Goal: Task Accomplishment & Management: Use online tool/utility

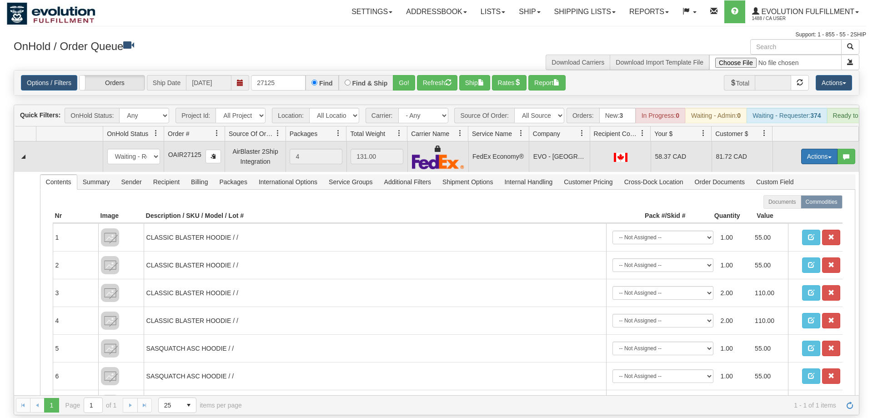
click at [809, 149] on button "Actions" at bounding box center [819, 156] width 36 height 15
click at [788, 194] on span "Rate All Services" at bounding box center [800, 197] width 55 height 7
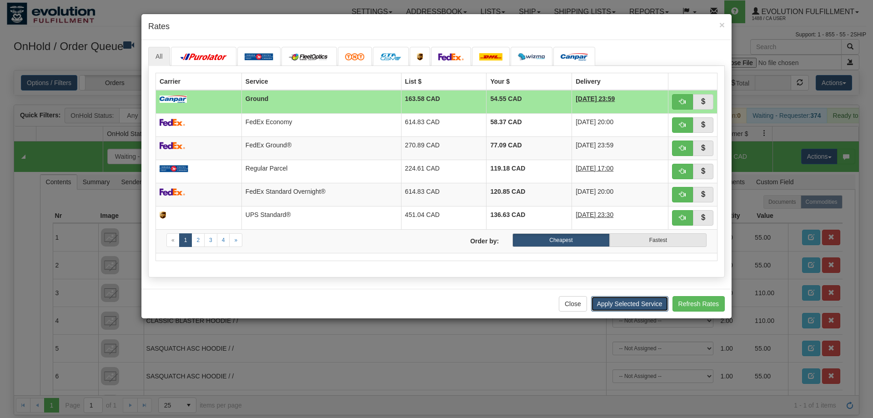
click at [655, 303] on button "Apply Selected Service" at bounding box center [629, 303] width 77 height 15
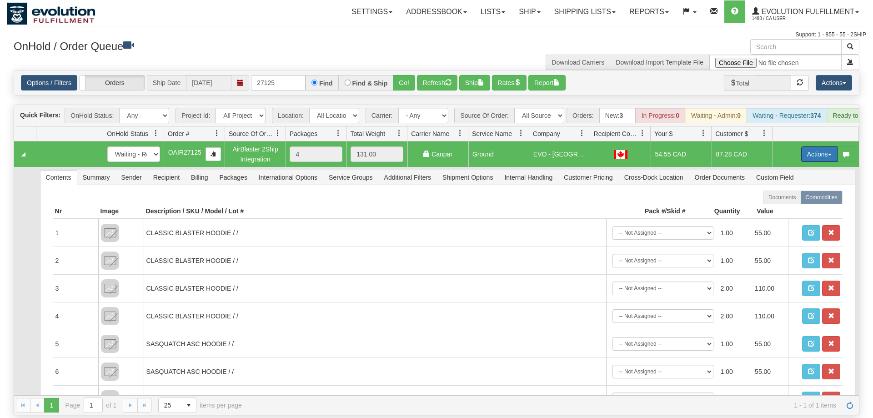
click at [818, 146] on button "Actions" at bounding box center [819, 153] width 36 height 15
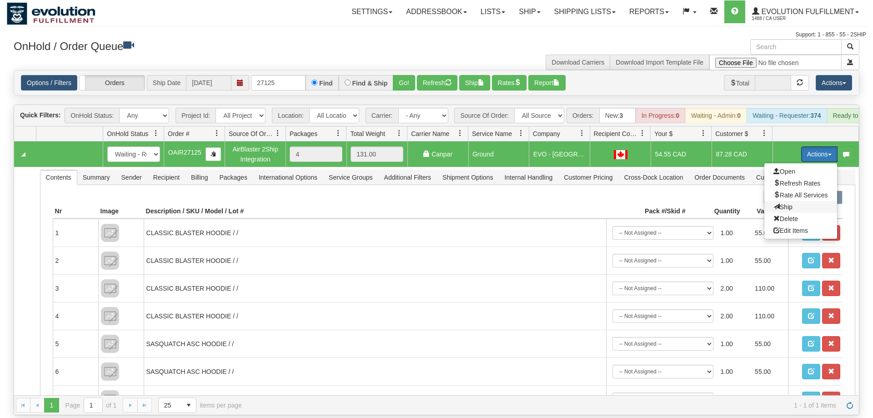
click at [773, 203] on span at bounding box center [776, 206] width 6 height 6
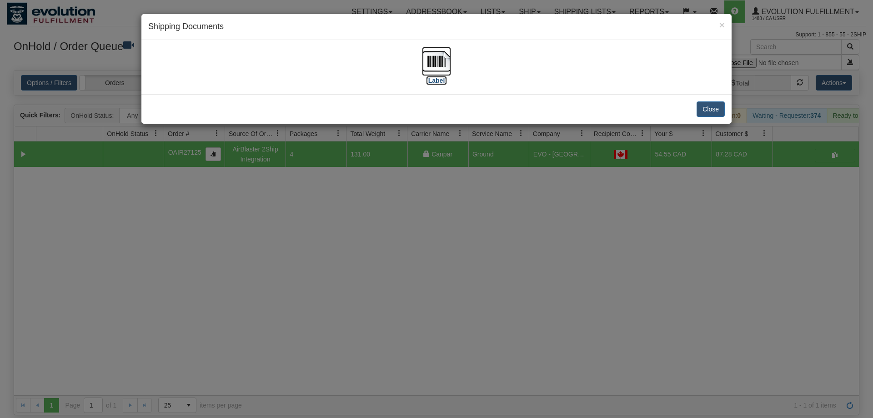
click at [435, 67] on img at bounding box center [436, 61] width 29 height 29
click at [716, 110] on button "Close" at bounding box center [710, 108] width 28 height 15
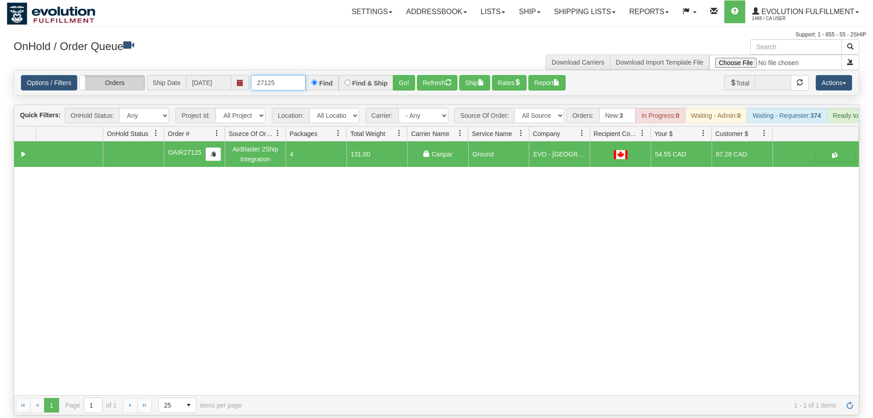
drag, startPoint x: 287, startPoint y: 69, endPoint x: 128, endPoint y: 74, distance: 159.2
click at [251, 76] on input "27125" at bounding box center [278, 82] width 55 height 15
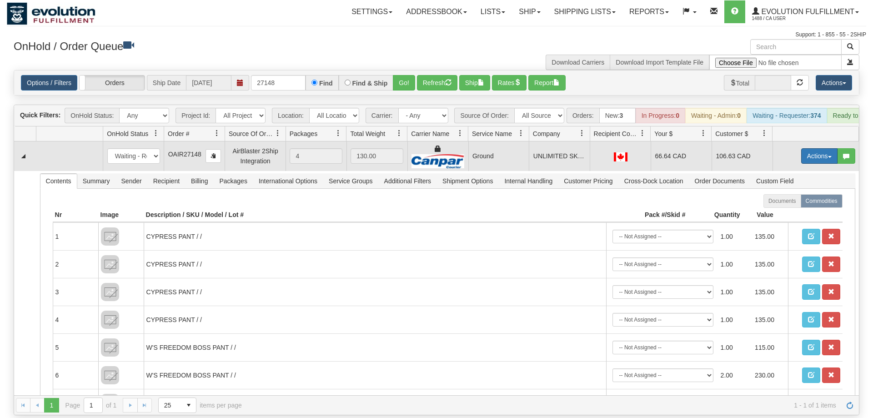
click at [814, 148] on button "Actions" at bounding box center [819, 155] width 36 height 15
click at [788, 205] on span "Ship" at bounding box center [782, 208] width 19 height 7
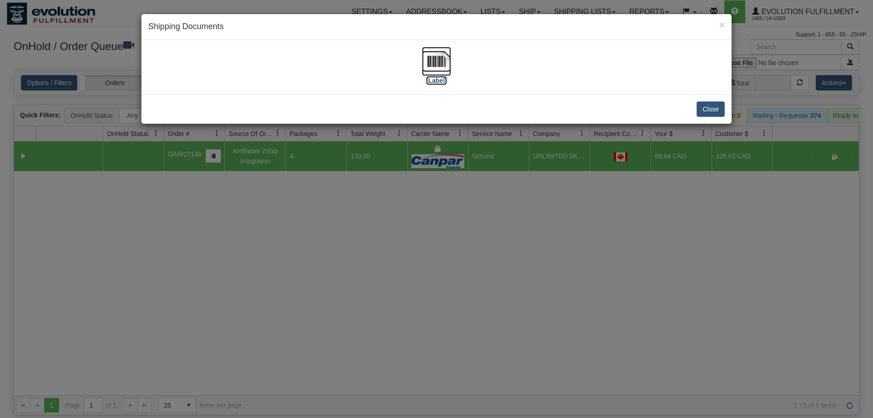
click at [433, 58] on img at bounding box center [436, 61] width 29 height 29
click at [711, 109] on button "Close" at bounding box center [710, 108] width 28 height 15
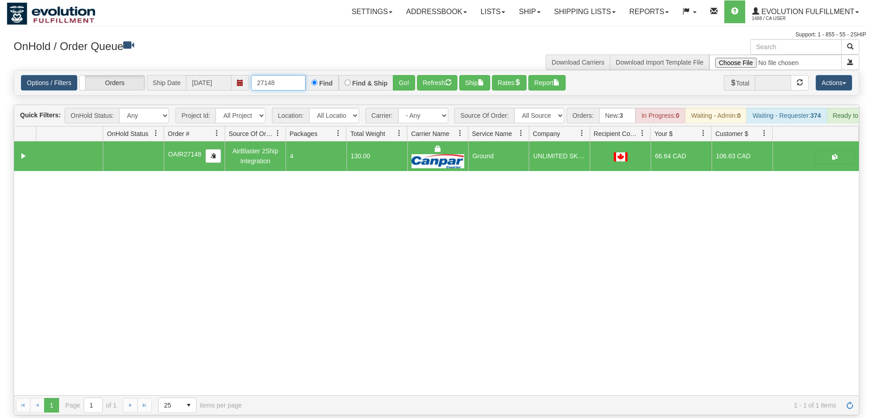
drag, startPoint x: 294, startPoint y: 70, endPoint x: 152, endPoint y: 81, distance: 141.8
click at [251, 75] on input "27148" at bounding box center [278, 82] width 55 height 15
type input "27117"
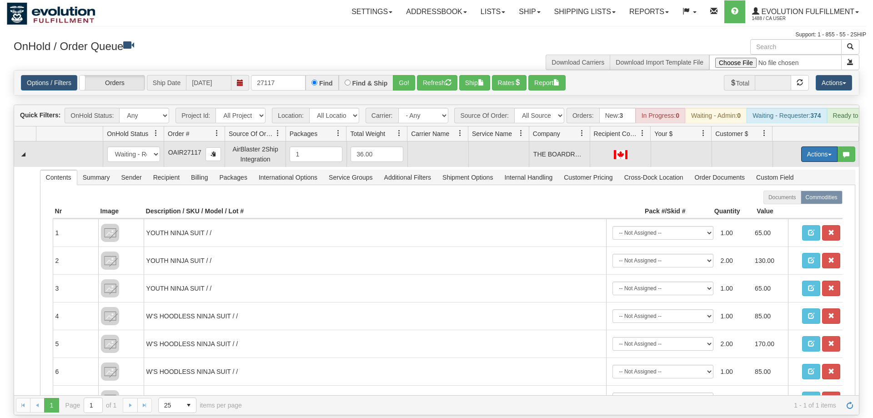
click at [815, 146] on button "Actions" at bounding box center [819, 153] width 36 height 15
click at [786, 191] on span "Rate All Services" at bounding box center [800, 194] width 55 height 7
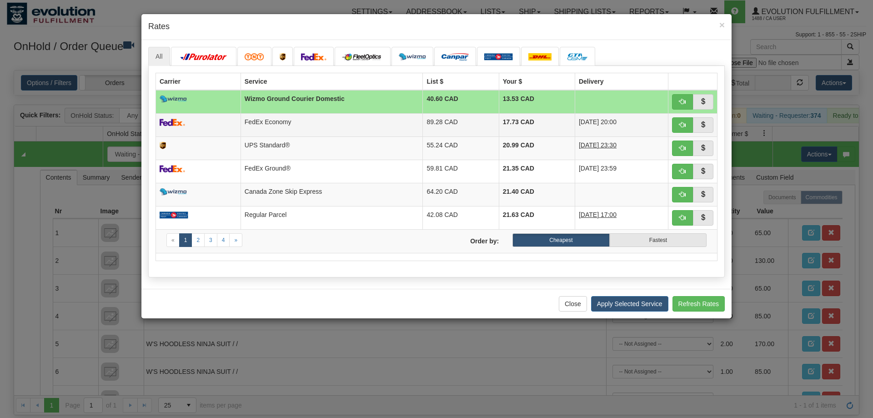
click at [339, 124] on td "FedEx Economy" at bounding box center [331, 124] width 182 height 23
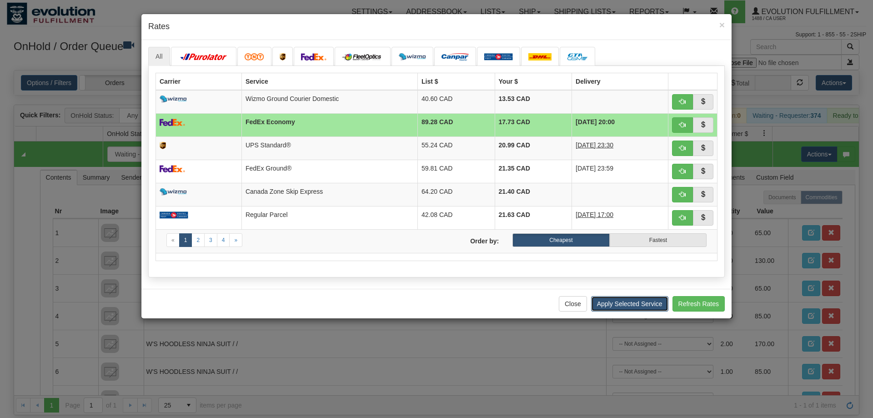
click at [640, 303] on button "Apply Selected Service" at bounding box center [629, 303] width 77 height 15
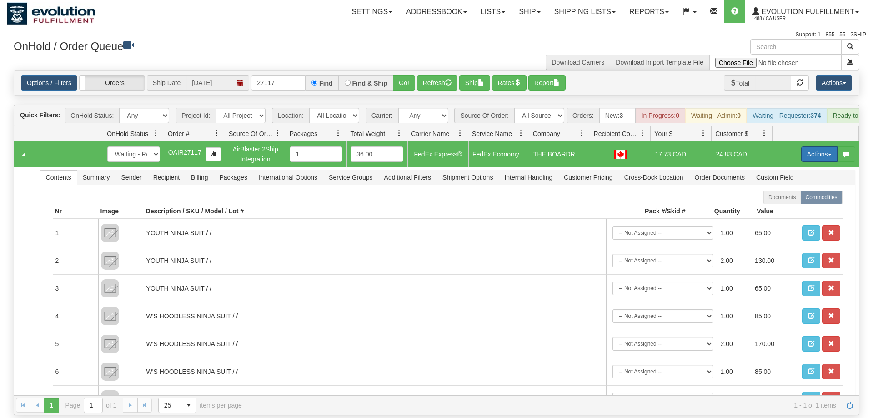
click at [826, 146] on button "Actions" at bounding box center [819, 153] width 36 height 15
click at [791, 168] on span "Open" at bounding box center [784, 171] width 22 height 7
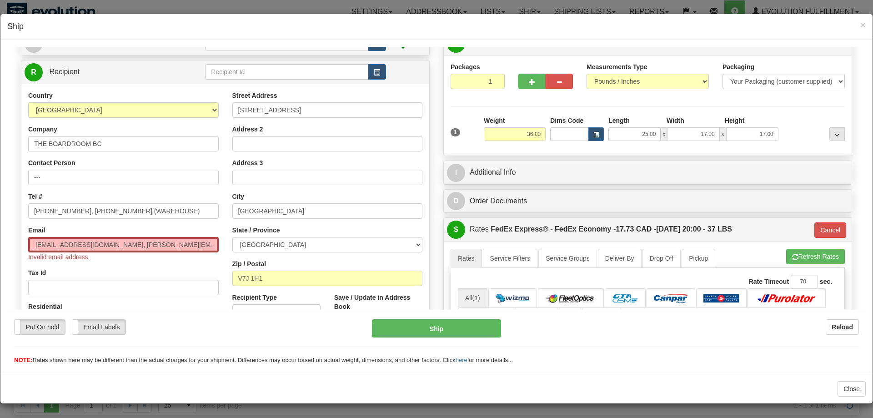
scroll to position [93, 0]
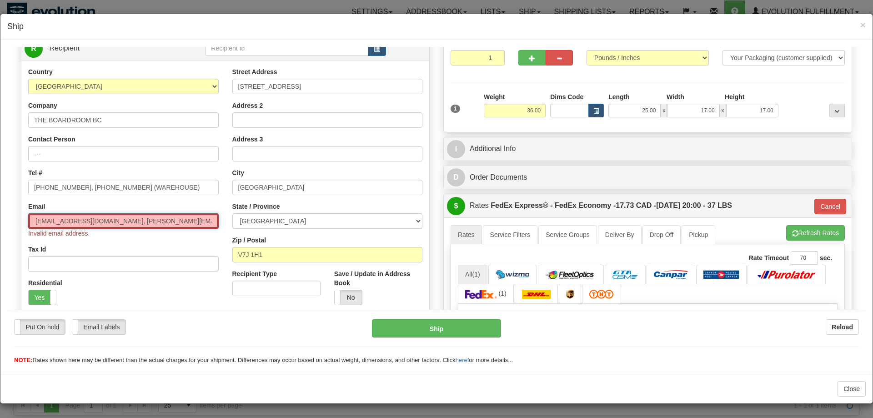
click at [80, 224] on input "[EMAIL_ADDRESS][DOMAIN_NAME], [PERSON_NAME][EMAIL_ADDRESS][DOMAIN_NAME]" at bounding box center [123, 220] width 190 height 15
drag, startPoint x: 119, startPoint y: 221, endPoint x: 215, endPoint y: 217, distance: 96.0
click at [215, 217] on input "[EMAIL_ADDRESS][DOMAIN_NAME], [PERSON_NAME][EMAIL_ADDRESS][DOMAIN_NAME]" at bounding box center [123, 220] width 190 height 15
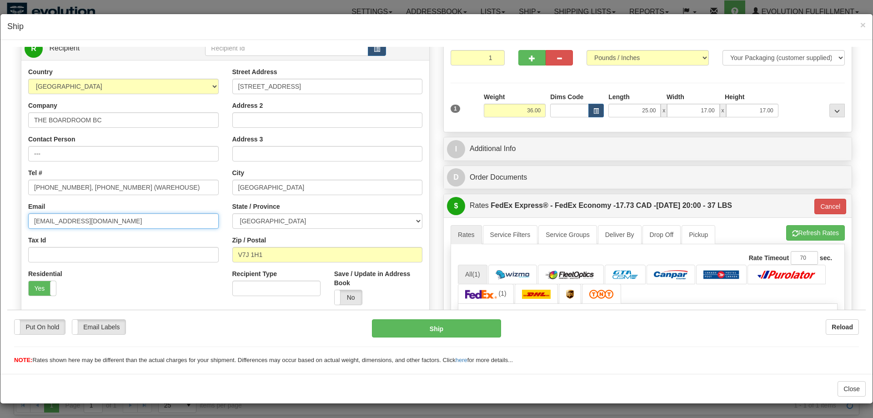
type input "[EMAIL_ADDRESS][DOMAIN_NAME]"
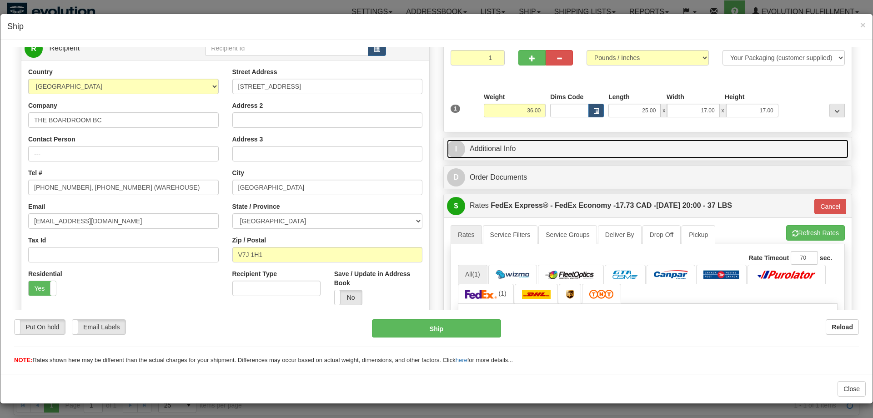
click at [519, 152] on link "I Additional Info" at bounding box center [647, 148] width 401 height 19
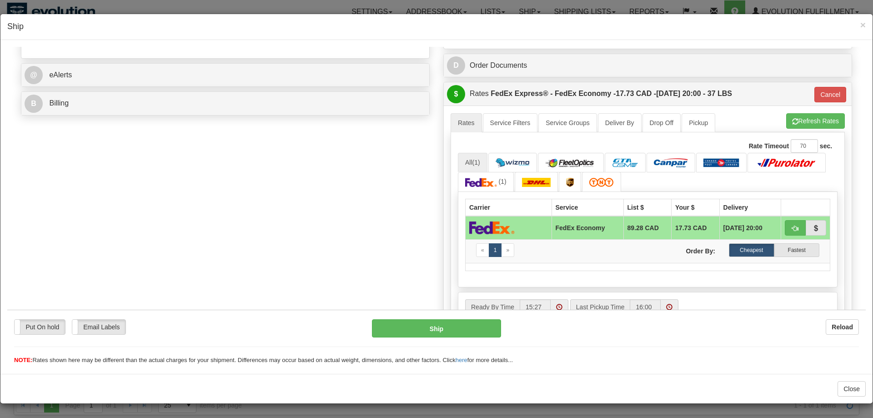
scroll to position [371, 0]
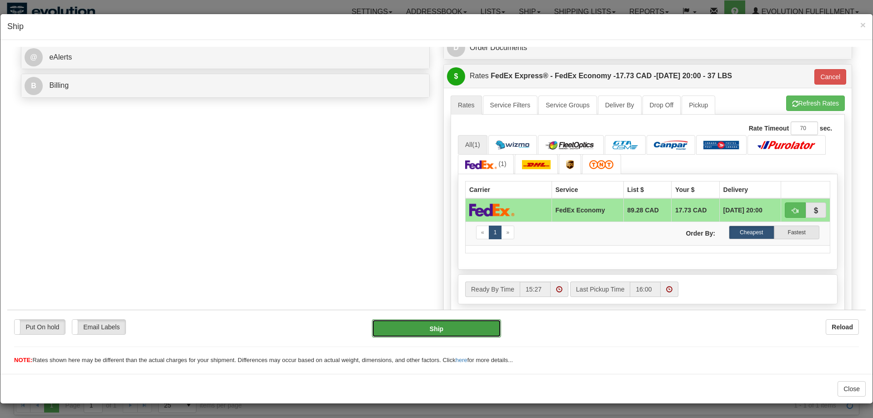
click at [468, 323] on button "Ship" at bounding box center [437, 328] width 130 height 18
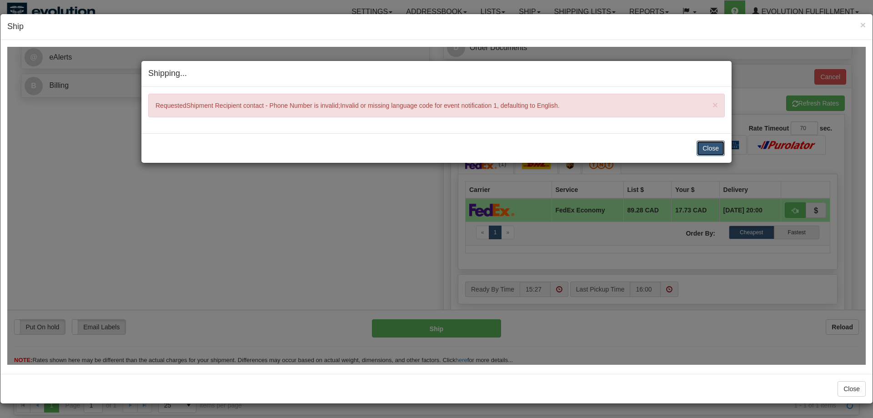
click at [701, 145] on button "Close" at bounding box center [710, 147] width 28 height 15
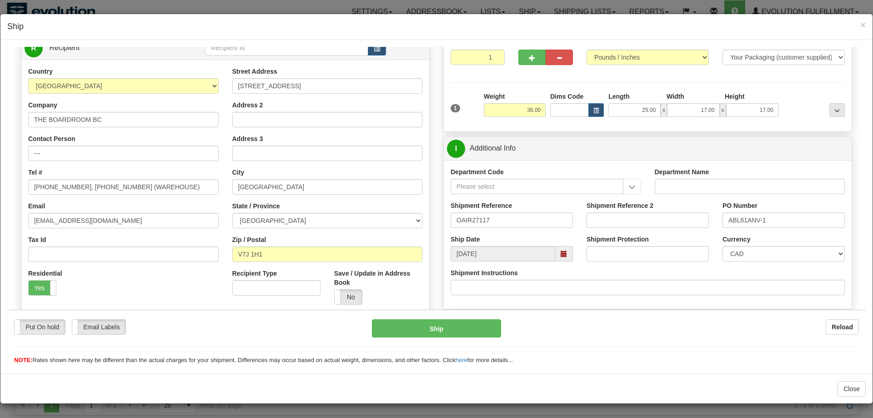
scroll to position [93, 0]
drag, startPoint x: 174, startPoint y: 185, endPoint x: 109, endPoint y: 187, distance: 65.0
click at [75, 185] on input "[PHONE_NUMBER], [PHONE_NUMBER] (WAREHOUSE)" at bounding box center [123, 186] width 190 height 15
type input "[PHONE_NUMBER]"
click at [430, 316] on div "Put On hold Put On hold New In Progress Waiting - Admin Waiting - Requester Rea…" at bounding box center [436, 336] width 858 height 55
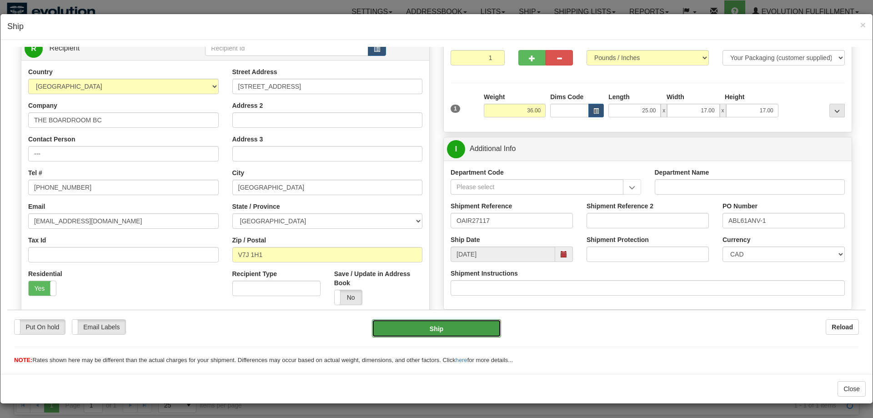
click at [436, 323] on button "Ship" at bounding box center [437, 328] width 130 height 18
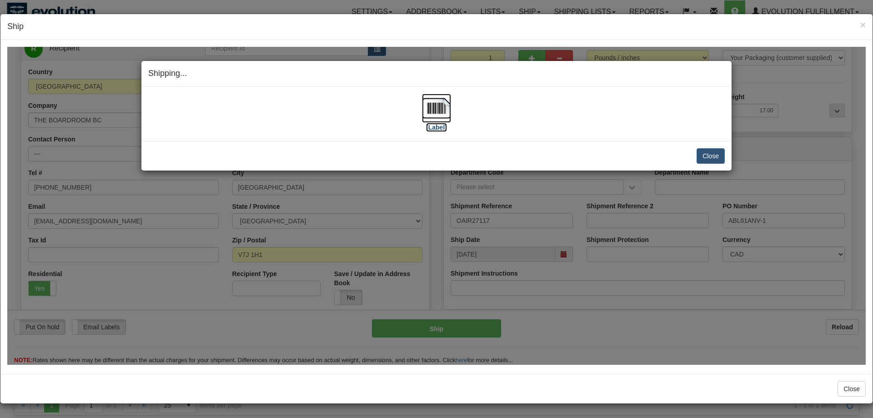
click at [436, 105] on img at bounding box center [436, 107] width 29 height 29
click at [714, 158] on button "Close" at bounding box center [710, 155] width 28 height 15
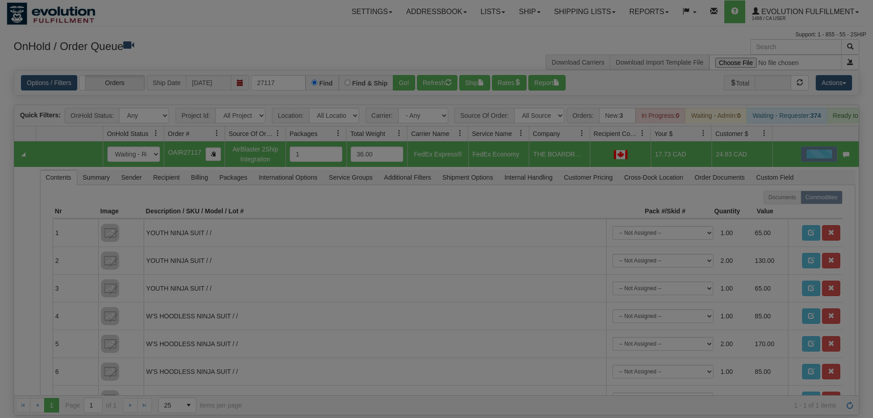
scroll to position [0, 0]
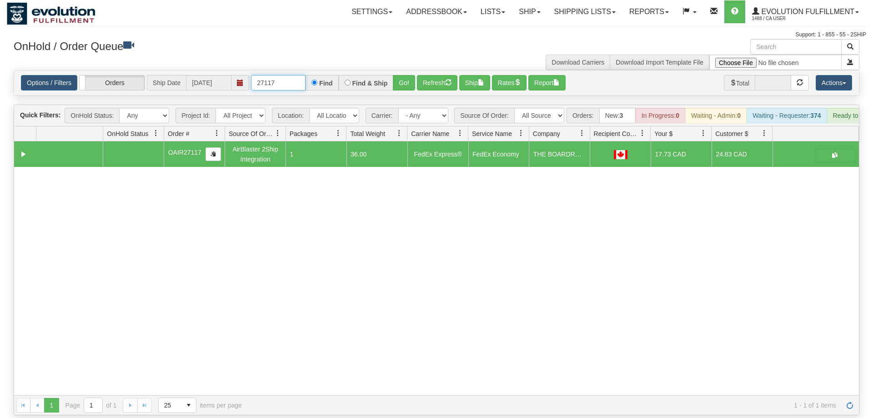
click at [280, 75] on input "27117" at bounding box center [278, 82] width 55 height 15
click at [717, 244] on div "31638547 EVOLUTION V3 91154622 0 OAIR27117 AirBlaster 2Ship Integration 1 36.00…" at bounding box center [436, 268] width 845 height 254
click at [289, 75] on input "text" at bounding box center [278, 82] width 55 height 15
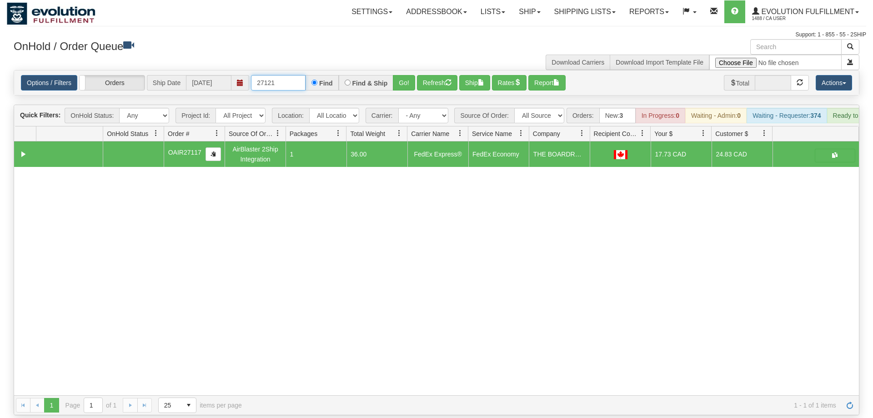
type input "27121"
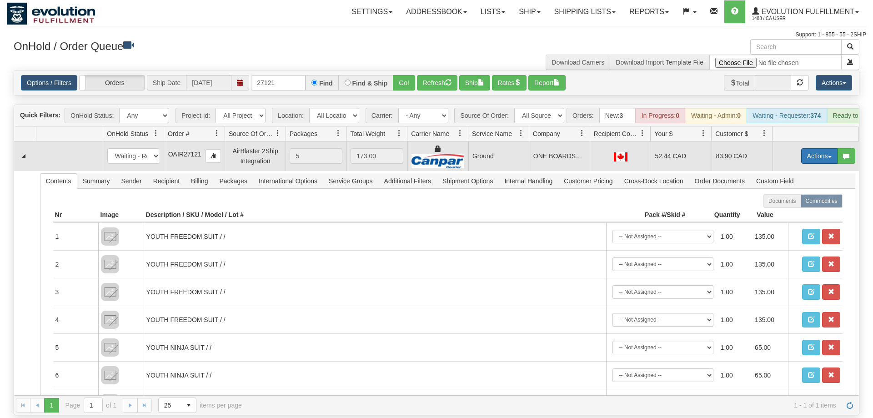
click at [804, 148] on button "Actions" at bounding box center [819, 155] width 36 height 15
click at [786, 205] on span "Ship" at bounding box center [782, 208] width 19 height 7
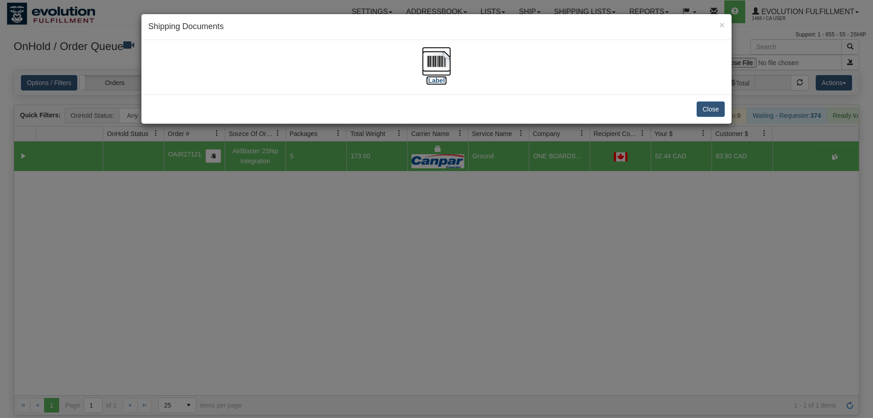
click at [433, 71] on img at bounding box center [436, 61] width 29 height 29
click at [704, 111] on button "Close" at bounding box center [710, 108] width 28 height 15
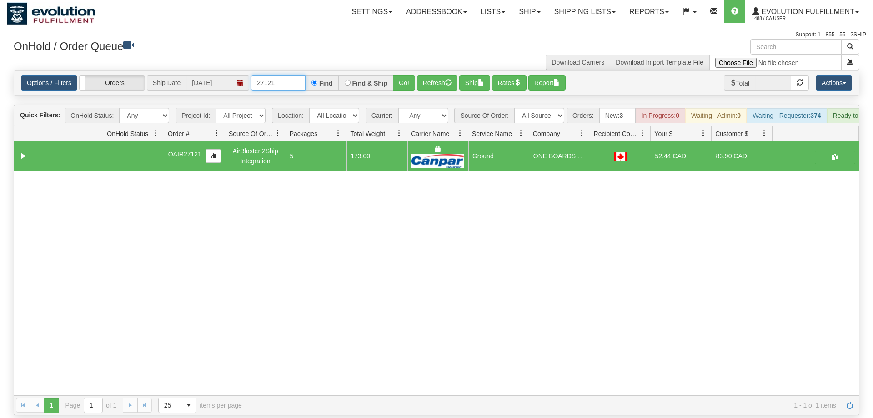
drag, startPoint x: 137, startPoint y: 83, endPoint x: 74, endPoint y: 90, distance: 63.7
click at [251, 90] on input "27121" at bounding box center [278, 82] width 55 height 15
